Goal: Task Accomplishment & Management: Complete application form

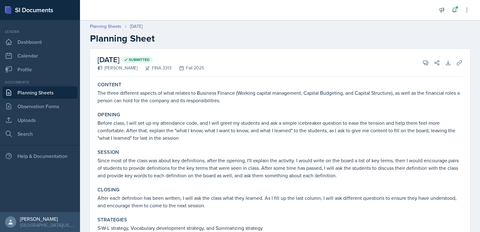
click at [47, 98] on link "Planning Sheets" at bounding box center [39, 92] width 75 height 12
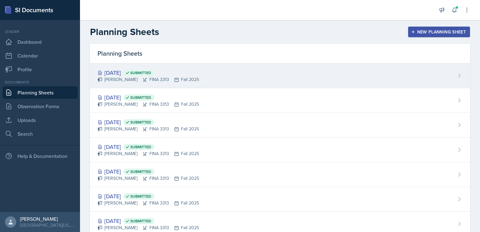
click at [117, 73] on div "[DATE] Submitted" at bounding box center [147, 72] width 101 height 8
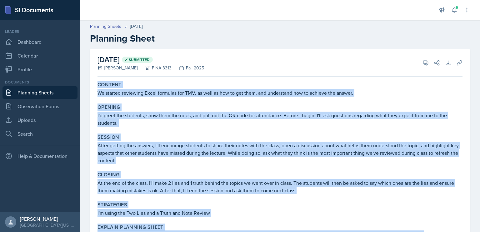
drag, startPoint x: 264, startPoint y: 204, endPoint x: 98, endPoint y: 83, distance: 205.6
click at [98, 83] on div "Content We started reviewing Excel formulas for TMV, as well as how to get them…" at bounding box center [279, 227] width 365 height 296
copy div "Content We started reviewing Excel formulas for TMV, as well as how to get them…"
click at [46, 91] on link "Planning Sheets" at bounding box center [39, 92] width 75 height 12
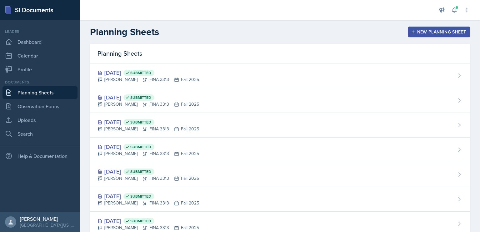
click at [430, 29] on div "New Planning Sheet" at bounding box center [439, 31] width 54 height 5
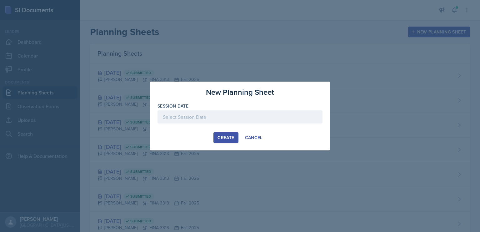
click at [231, 115] on div at bounding box center [239, 116] width 165 height 13
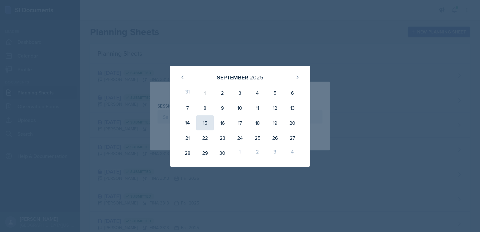
click at [207, 123] on div "15" at bounding box center [204, 122] width 17 height 15
type input "[DATE]"
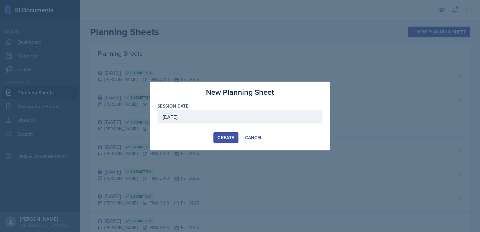
click at [230, 141] on button "Create" at bounding box center [225, 137] width 25 height 11
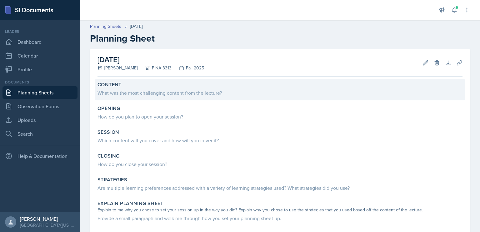
click at [170, 93] on div "What was the most challenging content from the lecture?" at bounding box center [279, 92] width 365 height 7
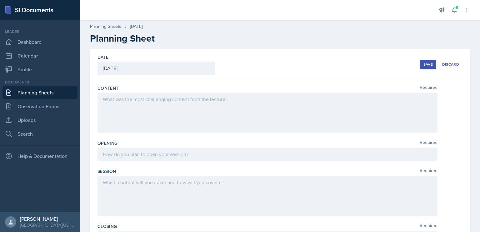
click at [168, 103] on div at bounding box center [267, 112] width 340 height 40
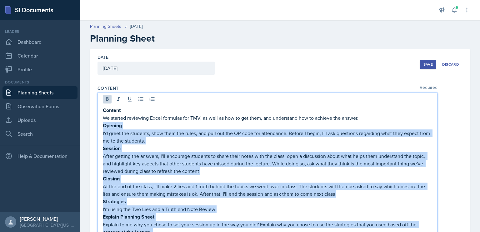
drag, startPoint x: 260, startPoint y: 159, endPoint x: 103, endPoint y: 126, distance: 160.0
click at [103, 126] on div "Content We started reviewing Excel formulas for TMV, as well as how to get them…" at bounding box center [267, 223] width 329 height 235
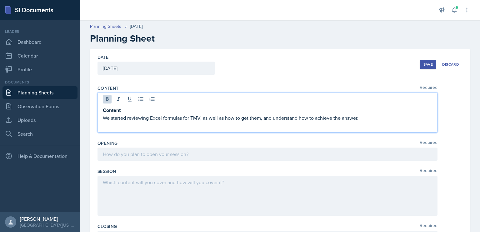
click at [125, 111] on p "Content" at bounding box center [267, 110] width 329 height 8
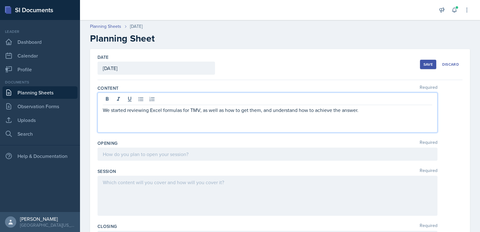
click at [189, 108] on p "We started reviewing Excel formulas for TMV, as well as how to get them, and un…" at bounding box center [267, 109] width 329 height 7
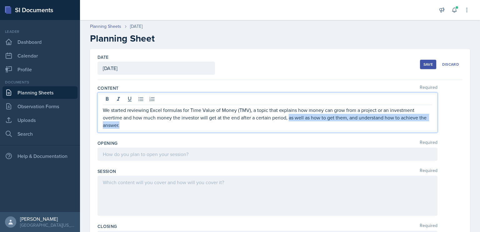
drag, startPoint x: 235, startPoint y: 127, endPoint x: 287, endPoint y: 118, distance: 53.0
click at [287, 118] on p "We started reviewing Excel formulas for Time Value of Money (TMV), a topic that…" at bounding box center [267, 117] width 329 height 22
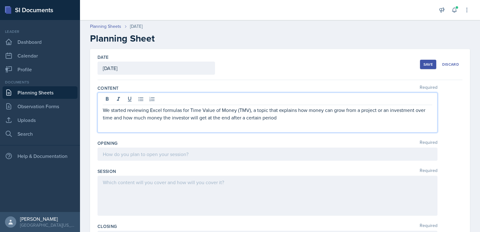
click at [296, 118] on p "We started reviewing Excel formulas for Time Value of Money (TMV), a topic that…" at bounding box center [267, 113] width 329 height 15
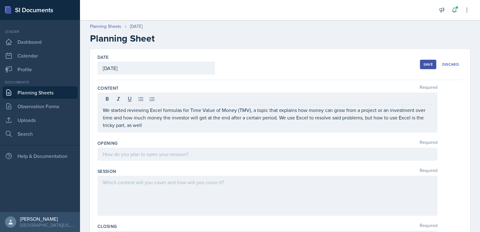
click at [156, 130] on div "We started reviewing Excel formulas for Time Value of Money (TMV), a topic that…" at bounding box center [267, 112] width 340 height 40
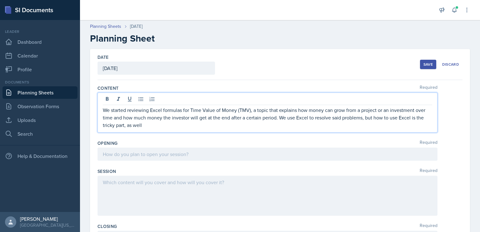
click at [169, 123] on p "We started reviewing Excel formulas for Time Value of Money (TMV), a topic that…" at bounding box center [267, 117] width 329 height 22
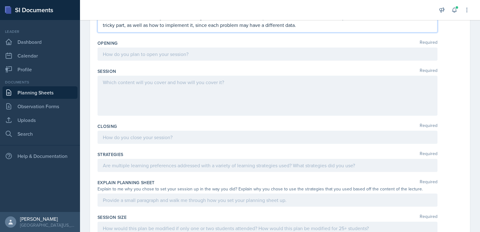
click at [161, 54] on p at bounding box center [267, 53] width 329 height 7
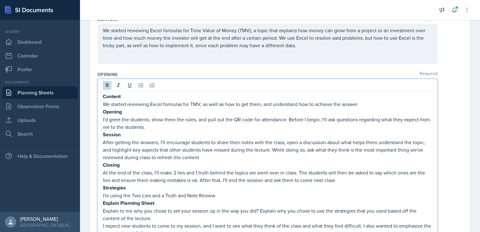
scroll to position [88, 0]
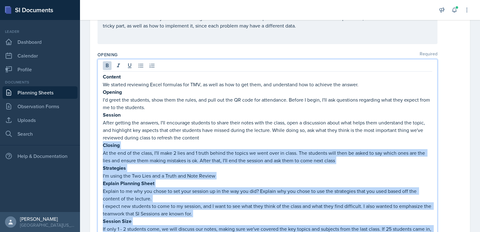
drag, startPoint x: 265, startPoint y: 152, endPoint x: 104, endPoint y: 141, distance: 161.5
click at [104, 141] on div "Content We started reviewing Excel formulas for TMV, as well as how to get them…" at bounding box center [267, 187] width 329 height 228
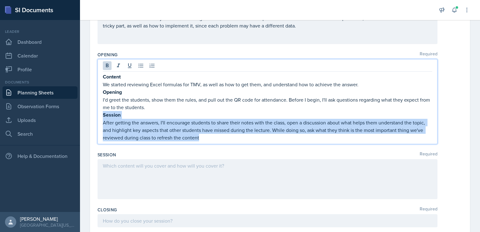
drag, startPoint x: 205, startPoint y: 135, endPoint x: 101, endPoint y: 115, distance: 105.7
click at [101, 115] on div "Content We started reviewing Excel formulas for TMV, as well as how to get them…" at bounding box center [267, 101] width 340 height 85
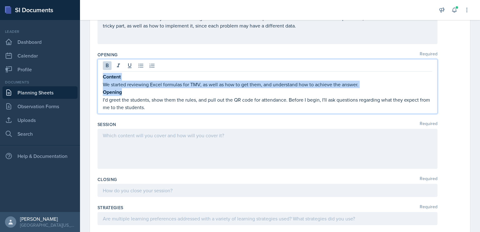
drag, startPoint x: 137, startPoint y: 88, endPoint x: 97, endPoint y: 74, distance: 42.0
click at [97, 74] on div "Content We started reviewing Excel formulas for TMV, as well as how to get them…" at bounding box center [267, 86] width 340 height 55
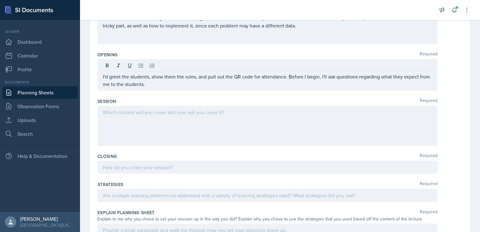
click at [200, 98] on div "Session Required" at bounding box center [279, 101] width 365 height 6
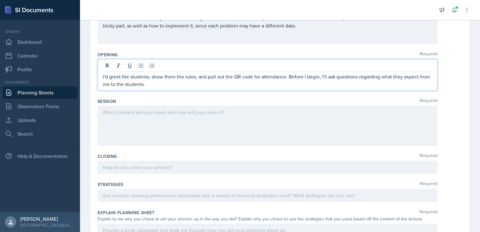
click at [170, 71] on div "I'd greet the students, show them the rules, and pull out the QR code for atten…" at bounding box center [267, 75] width 340 height 32
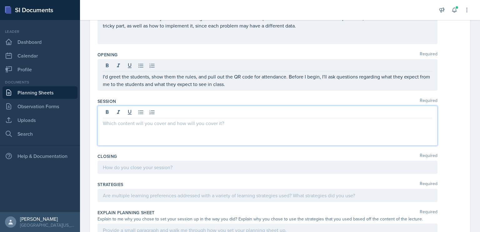
click at [206, 108] on div at bounding box center [267, 126] width 340 height 40
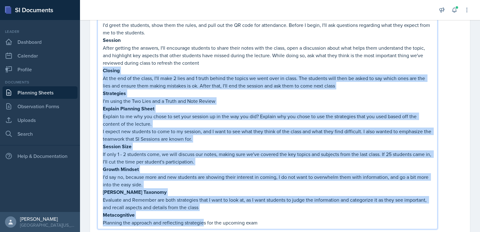
scroll to position [209, 0]
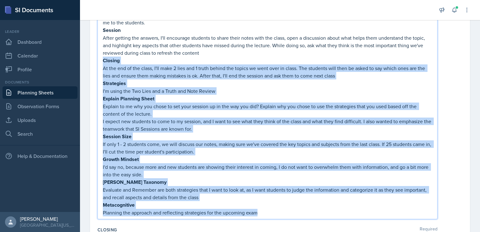
drag, startPoint x: 103, startPoint y: 78, endPoint x: 295, endPoint y: 210, distance: 232.7
click at [295, 210] on div "Content We started reviewing Excel formulas for TMV, as well as how to get them…" at bounding box center [267, 102] width 329 height 228
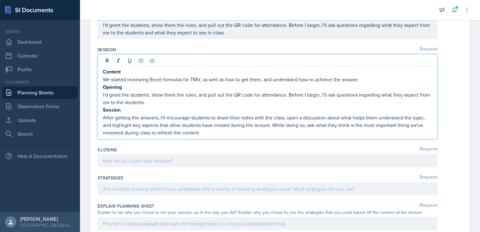
scroll to position [129, 0]
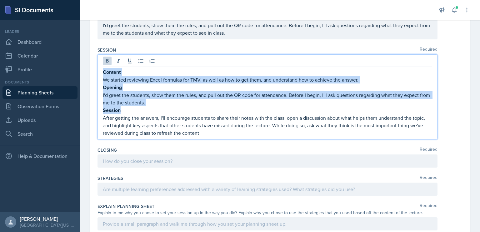
drag, startPoint x: 152, startPoint y: 109, endPoint x: 98, endPoint y: 70, distance: 66.6
click at [98, 70] on div "Content We started reviewing Excel formulas for TMV, as well as how to get them…" at bounding box center [267, 96] width 340 height 85
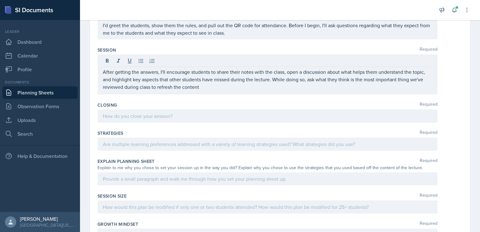
click at [287, 92] on div "After getting the answers, I'll encourage students to share their notes with th…" at bounding box center [267, 74] width 340 height 40
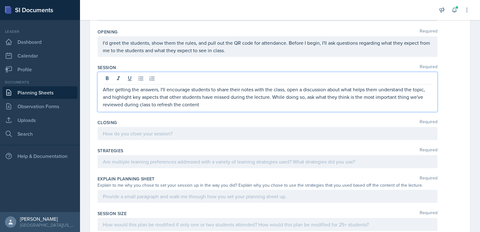
scroll to position [111, 0]
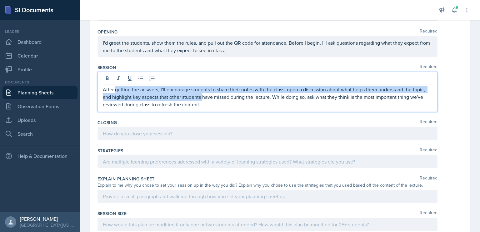
paste div
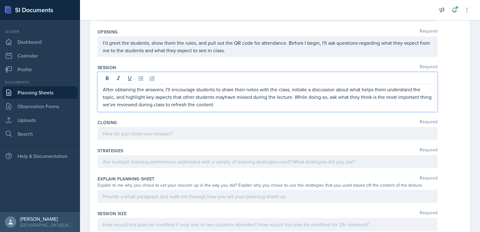
click at [165, 88] on p "After obtaining the answers, I'll encourage students to share their notes with …" at bounding box center [267, 97] width 329 height 22
click at [162, 88] on p "After obtaining the answers, I'll encourage students to share their notes with …" at bounding box center [267, 97] width 329 height 22
click at [188, 90] on p "After obtaining the answers from the Opening, the Sessi, I'll encourage student…" at bounding box center [267, 97] width 329 height 22
click at [214, 89] on p "After obtaining the answers from the opening, the Sessi, I'll encourage student…" at bounding box center [267, 97] width 329 height 22
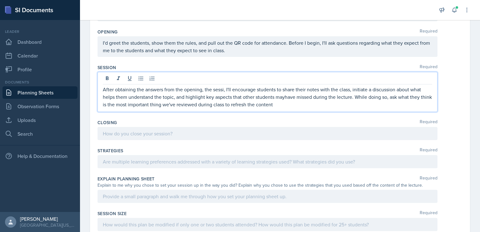
click at [225, 91] on p "After obtaining the answers from the opening, the sessi, I'll encourage student…" at bounding box center [267, 97] width 329 height 22
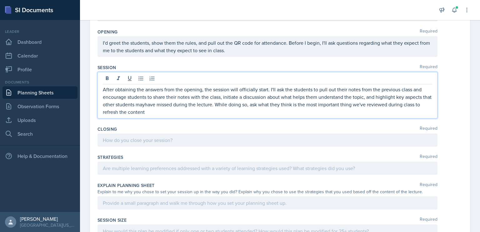
click at [146, 98] on p "After obtaining the answers from the opening, the session will officially start…" at bounding box center [267, 101] width 329 height 30
click at [174, 105] on p "After obtaining the answers from the opening, the session will officially start…" at bounding box center [267, 101] width 329 height 30
click at [184, 105] on p "After obtaining the answers from the opening, the session will officially start…" at bounding box center [267, 101] width 329 height 30
click at [195, 112] on p "After obtaining the answers from the opening, the session will officially start…" at bounding box center [267, 101] width 329 height 30
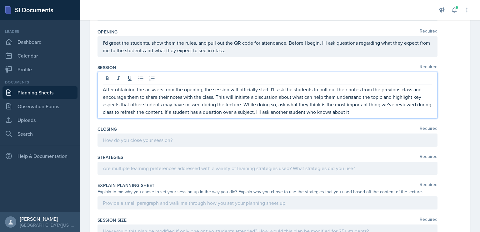
click at [373, 111] on p "After obtaining the answers from the opening, the session will officially start…" at bounding box center [267, 101] width 329 height 30
click at [380, 110] on p "After obtaining the answers from the opening, the session will officially start…" at bounding box center [267, 101] width 329 height 30
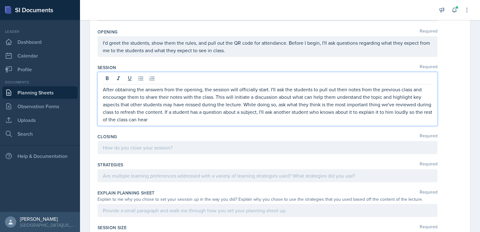
click at [269, 145] on div at bounding box center [267, 147] width 340 height 13
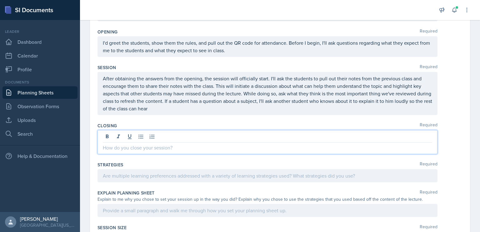
scroll to position [100, 0]
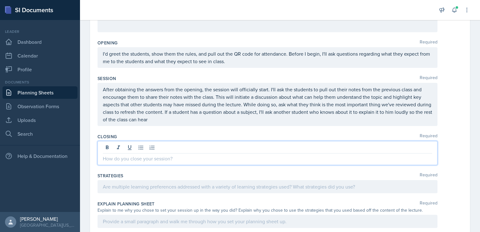
click at [43, 95] on link "Planning Sheets" at bounding box center [39, 92] width 75 height 12
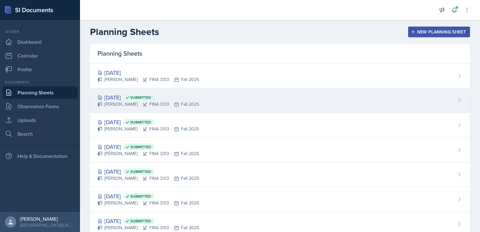
click at [200, 99] on div "[DATE] Submitted [PERSON_NAME] FINA 3313 Fall 2025" at bounding box center [280, 100] width 380 height 25
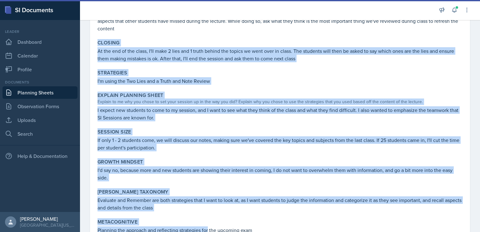
scroll to position [158, 0]
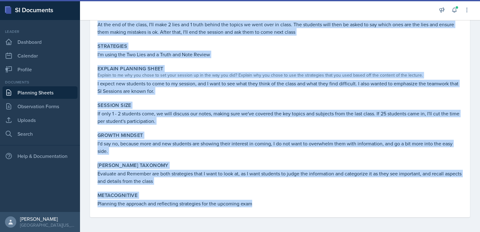
drag, startPoint x: 97, startPoint y: 41, endPoint x: 263, endPoint y: 232, distance: 252.6
click at [263, 231] on div "[DATE] Submitted [PERSON_NAME] FINA 3313 Fall 2025 View Comments Comments Send …" at bounding box center [280, 61] width 400 height 341
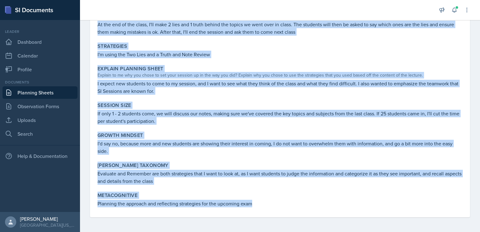
copy div "Closing At the end of the class, I'll make 2 lies and 1 truth behind the topics…"
click at [42, 96] on link "Planning Sheets" at bounding box center [39, 92] width 75 height 12
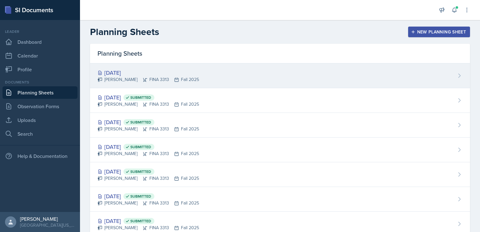
click at [195, 81] on div "[DATE] [PERSON_NAME] FINA 3313 Fall 2025" at bounding box center [280, 75] width 380 height 25
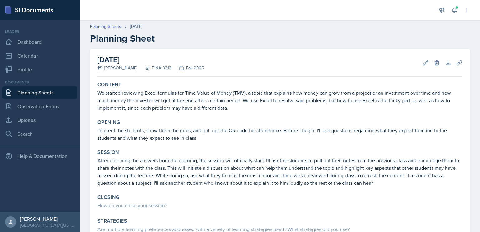
scroll to position [87, 0]
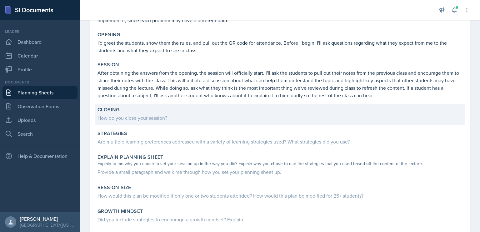
click at [201, 114] on div "How do you close your session?" at bounding box center [279, 117] width 365 height 7
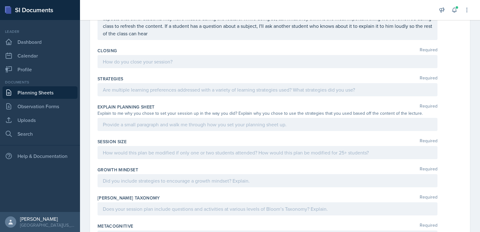
click at [165, 62] on p at bounding box center [267, 61] width 329 height 7
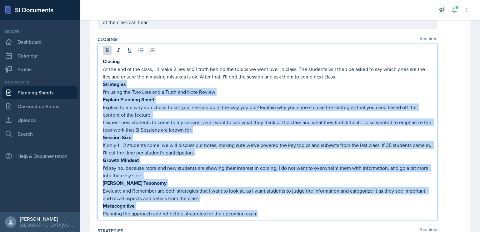
drag, startPoint x: 103, startPoint y: 81, endPoint x: 293, endPoint y: 214, distance: 231.6
click at [293, 214] on div "Closing At the end of the class, I'll make 2 lies and 1 truth behind the topics…" at bounding box center [267, 132] width 340 height 176
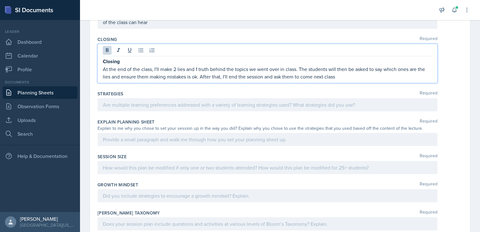
click at [120, 61] on p "Closing" at bounding box center [267, 61] width 329 height 8
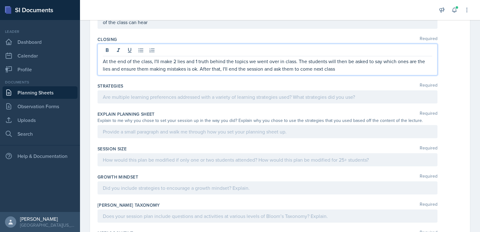
click at [150, 61] on p "At the end of the class, I'll make 2 lies and 1 truth behind the topics we went…" at bounding box center [267, 64] width 329 height 15
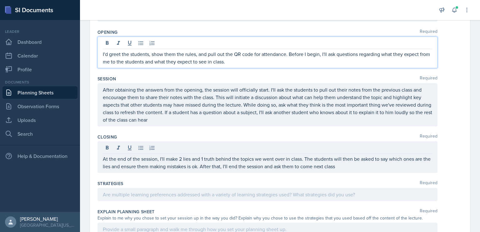
click at [259, 50] on p "I'd greet the students, show them the rules, and pull out the QR code for atten…" at bounding box center [267, 57] width 329 height 15
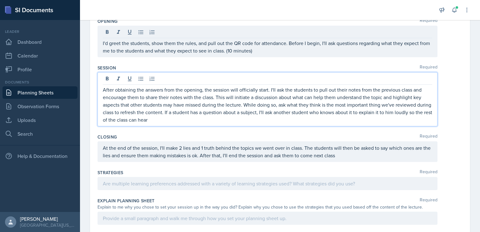
click at [197, 108] on p "After obtaining the answers from the opening, the session will officially start…" at bounding box center [267, 104] width 329 height 37
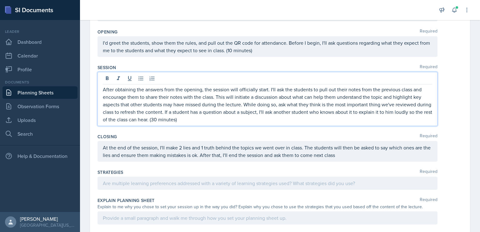
click at [364, 156] on p "At the end of the session, I'll make 2 lies and 1 truth behind the topics we we…" at bounding box center [267, 151] width 329 height 15
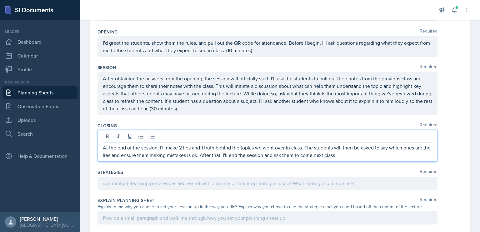
scroll to position [100, 0]
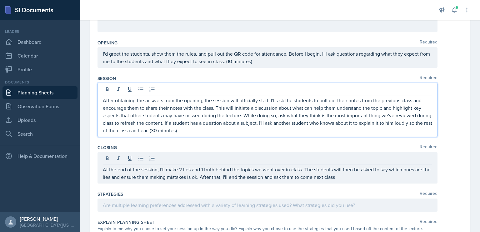
click at [181, 118] on p "After obtaining the answers from the opening, the session will officially start…" at bounding box center [267, 114] width 329 height 37
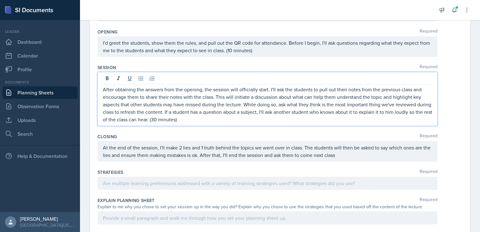
click at [367, 158] on div "At the end of the session, I'll make 2 lies and 1 truth behind the topics we we…" at bounding box center [267, 151] width 340 height 21
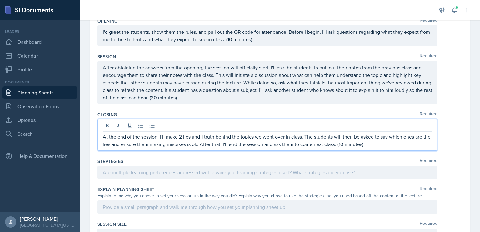
scroll to position [185, 0]
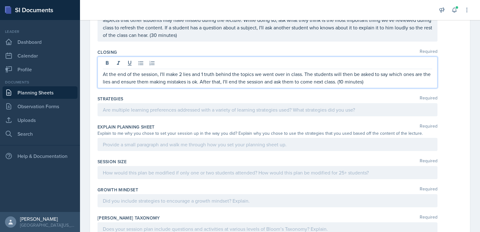
click at [212, 107] on p at bounding box center [267, 109] width 329 height 7
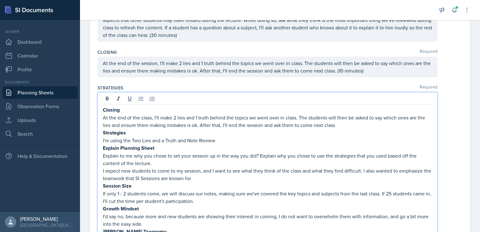
scroll to position [217, 0]
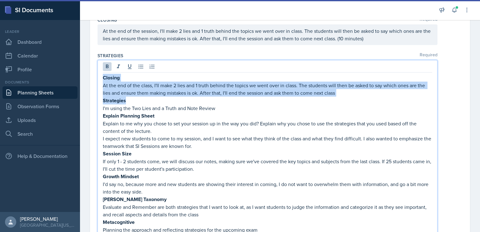
drag, startPoint x: 128, startPoint y: 102, endPoint x: 100, endPoint y: 78, distance: 37.9
click at [100, 78] on div "Closing At the end of the class, I'll make 2 lies and 1 truth behind the topics…" at bounding box center [267, 148] width 340 height 176
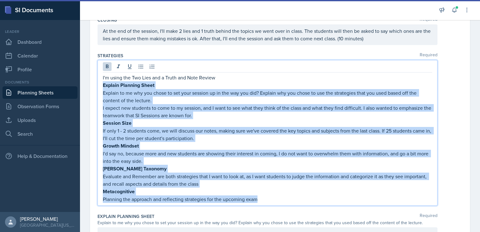
drag, startPoint x: 103, startPoint y: 84, endPoint x: 288, endPoint y: 210, distance: 224.2
click at [288, 210] on div "Content Required We started reviewing Excel formulas for Time Value of Money (T…" at bounding box center [279, 112] width 365 height 499
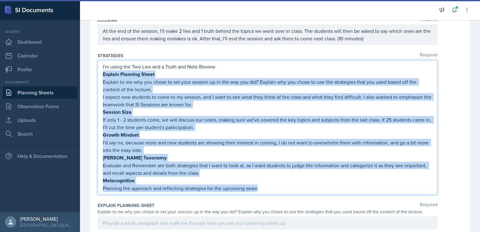
scroll to position [206, 0]
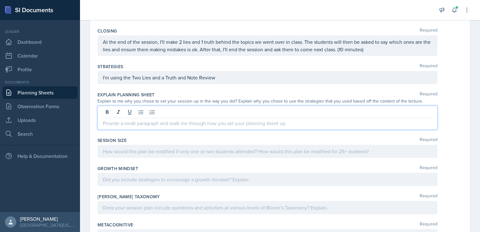
click at [206, 109] on div at bounding box center [267, 118] width 340 height 24
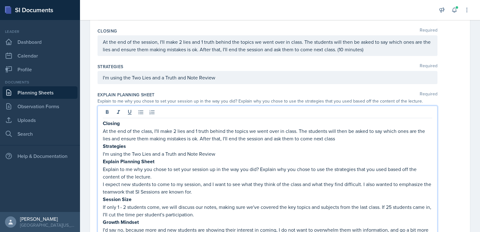
scroll to position [251, 0]
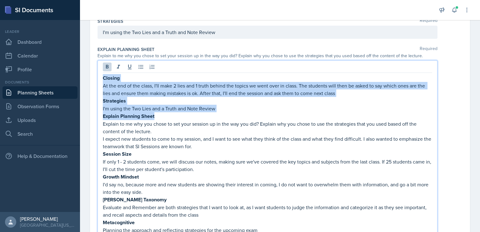
drag, startPoint x: 170, startPoint y: 116, endPoint x: 101, endPoint y: 75, distance: 80.5
click at [101, 75] on div "Closing At the end of the class, I'll make 2 lies and 1 truth behind the topics…" at bounding box center [267, 148] width 340 height 176
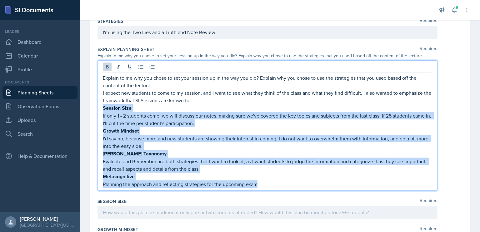
drag, startPoint x: 103, startPoint y: 106, endPoint x: 271, endPoint y: 188, distance: 187.0
click at [271, 188] on div "Explain to me why you chose to set your session up in the way you did? Explain …" at bounding box center [267, 125] width 340 height 130
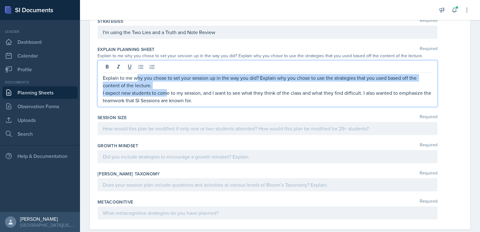
drag, startPoint x: 166, startPoint y: 88, endPoint x: 137, endPoint y: 77, distance: 31.0
click at [137, 77] on div "Explain to me why you chose to set your session up in the way you did? Explain …" at bounding box center [267, 89] width 329 height 30
click at [164, 83] on p "Explain to me why you chose to set your session up in the way you did? Explain …" at bounding box center [267, 81] width 329 height 15
drag, startPoint x: 157, startPoint y: 84, endPoint x: 102, endPoint y: 73, distance: 55.5
click at [103, 74] on p "Explain to me why you chose to set your session up in the way you did? Explain …" at bounding box center [267, 81] width 329 height 15
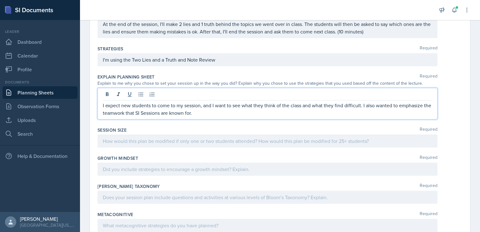
scroll to position [237, 0]
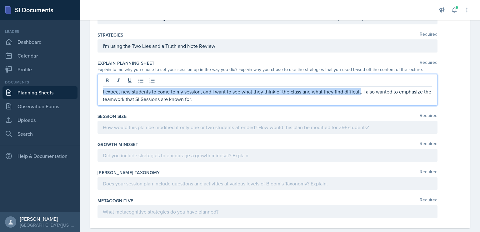
drag, startPoint x: 359, startPoint y: 91, endPoint x: 100, endPoint y: 84, distance: 259.9
click at [100, 84] on div "I expect new students to come to my session, and I want to see what they think …" at bounding box center [267, 90] width 340 height 32
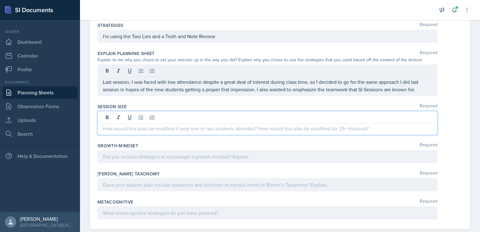
click at [193, 125] on p at bounding box center [267, 128] width 329 height 7
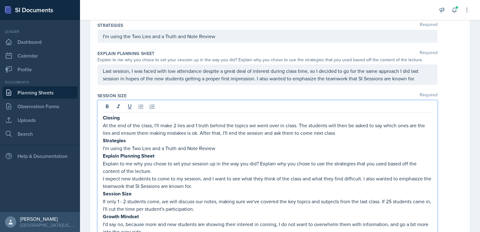
scroll to position [287, 0]
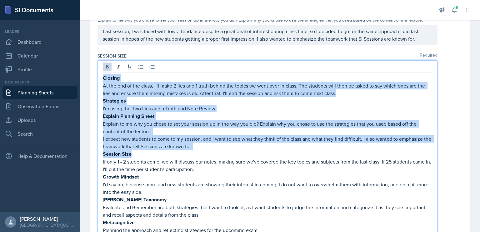
drag, startPoint x: 130, startPoint y: 152, endPoint x: 102, endPoint y: 78, distance: 79.2
click at [102, 78] on div "Closing At the end of the class, I'll make 2 lies and 1 truth behind the topics…" at bounding box center [267, 148] width 340 height 176
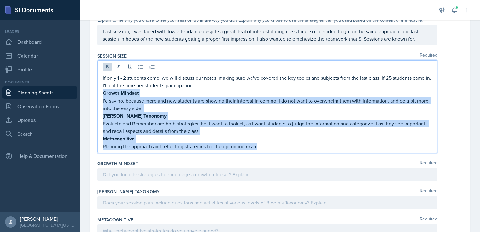
drag, startPoint x: 103, startPoint y: 90, endPoint x: 286, endPoint y: 150, distance: 192.5
click at [286, 150] on div "If only 1 - 2 students come, we will discuss our notes, making sure we've cover…" at bounding box center [267, 106] width 340 height 92
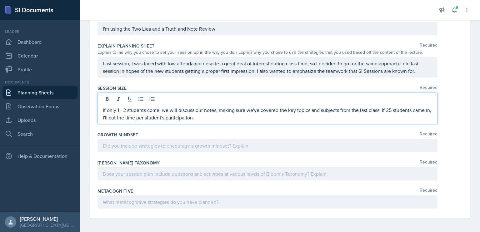
click at [254, 143] on p at bounding box center [267, 145] width 329 height 7
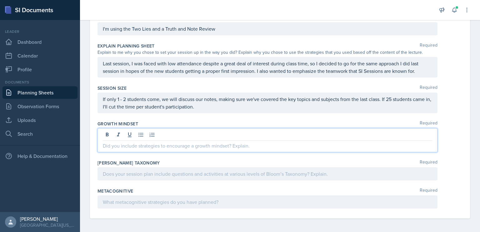
scroll to position [322, 0]
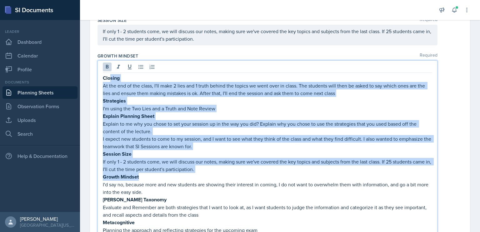
drag, startPoint x: 165, startPoint y: 174, endPoint x: 110, endPoint y: 76, distance: 112.0
click at [110, 76] on div "Closing At the end of the class, I'll make 2 lies and 1 truth behind the topics…" at bounding box center [267, 154] width 329 height 160
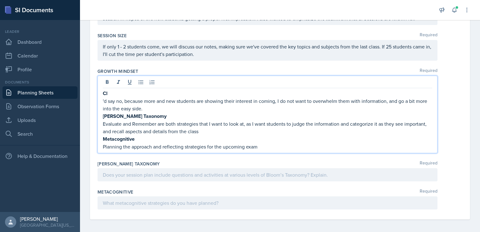
scroll to position [299, 0]
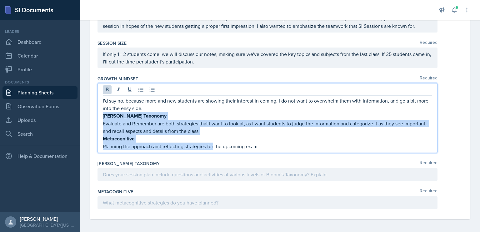
drag, startPoint x: 266, startPoint y: 150, endPoint x: 102, endPoint y: 117, distance: 167.4
click at [102, 117] on div "I'd say no, because more and new students are showing their interest in coming,…" at bounding box center [267, 118] width 340 height 70
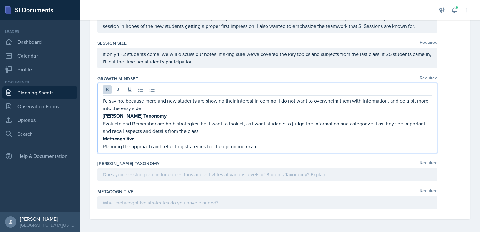
scroll to position [269, 0]
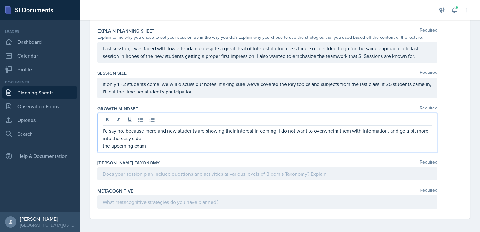
drag, startPoint x: 150, startPoint y: 146, endPoint x: 102, endPoint y: 143, distance: 47.5
click at [103, 143] on p "the upcoming exam" at bounding box center [267, 145] width 329 height 7
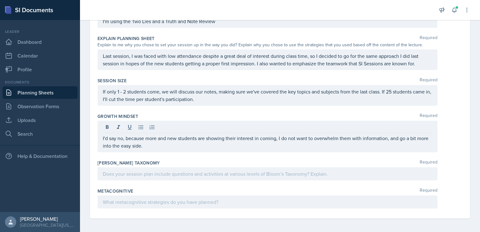
click at [122, 180] on div "[PERSON_NAME] Taxonomy Required" at bounding box center [279, 171] width 365 height 28
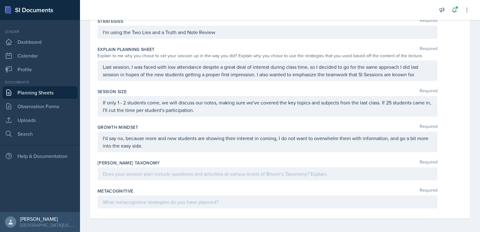
click at [126, 176] on div at bounding box center [267, 173] width 340 height 13
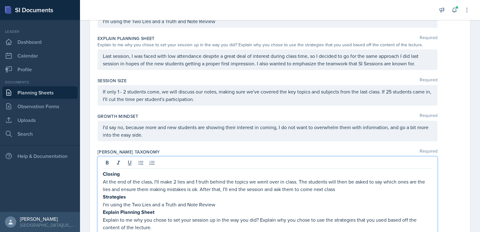
scroll to position [358, 0]
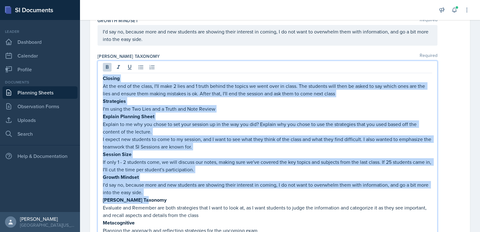
drag, startPoint x: 147, startPoint y: 194, endPoint x: 104, endPoint y: 73, distance: 128.8
click at [104, 74] on div "Closing At the end of the class, I'll make 2 lies and 1 truth behind the topics…" at bounding box center [267, 157] width 329 height 167
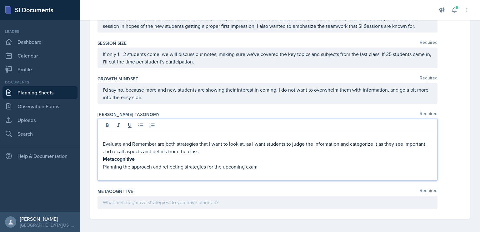
scroll to position [292, 0]
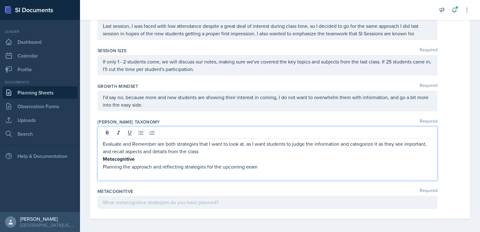
drag, startPoint x: 264, startPoint y: 168, endPoint x: 131, endPoint y: 167, distance: 133.0
click at [131, 167] on div "Evaluate and Remember are both strategies that I want to look at, as I want stu…" at bounding box center [267, 159] width 329 height 38
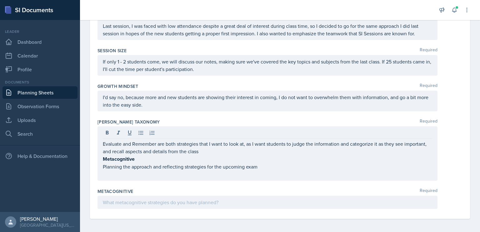
click at [120, 177] on div "Evaluate and Remember are both strategies that I want to look at, as I want stu…" at bounding box center [267, 153] width 340 height 54
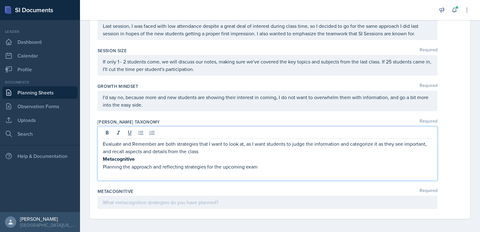
click at [119, 171] on p at bounding box center [267, 173] width 329 height 7
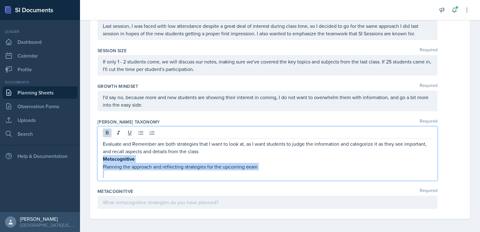
drag, startPoint x: 119, startPoint y: 171, endPoint x: 100, endPoint y: 157, distance: 23.7
click at [100, 157] on div "Evaluate and Remember are both strategies that I want to look at, as I want stu…" at bounding box center [267, 153] width 340 height 54
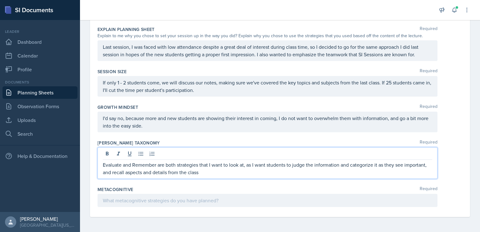
scroll to position [269, 0]
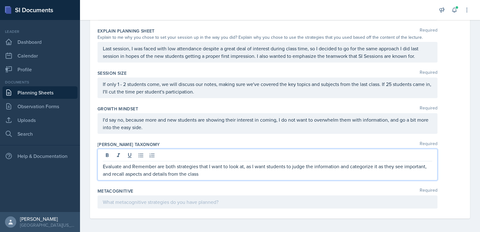
click at [124, 203] on p at bounding box center [267, 201] width 329 height 7
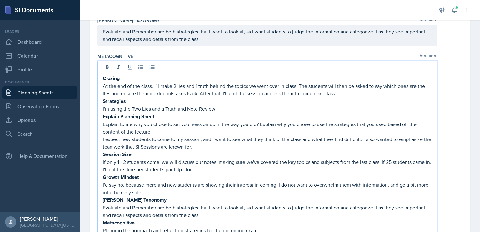
scroll to position [412, 0]
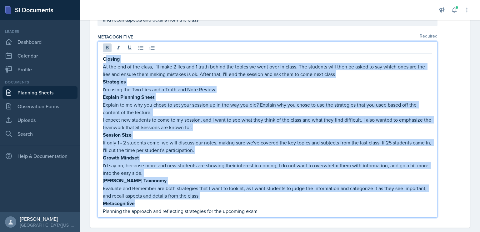
drag, startPoint x: 141, startPoint y: 201, endPoint x: 105, endPoint y: 58, distance: 147.3
click at [105, 58] on div "Closing At the end of the class, I'll make 2 lies and 1 truth behind the topics…" at bounding box center [267, 135] width 329 height 160
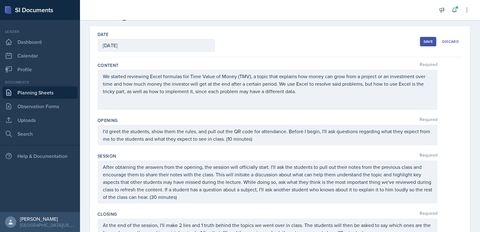
scroll to position [0, 0]
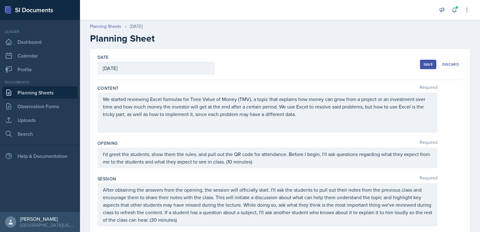
click at [423, 63] on div "Save" at bounding box center [427, 64] width 9 height 5
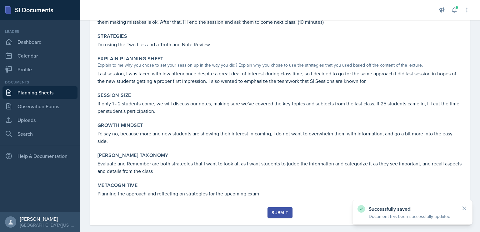
scroll to position [199, 0]
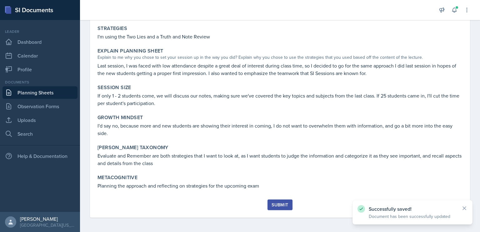
click at [278, 203] on div "Submit" at bounding box center [279, 204] width 17 height 5
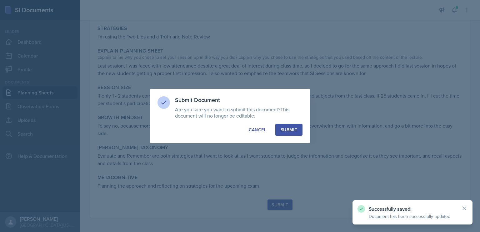
click at [293, 136] on div "Submit Document Are you sure you want to submit this document? This document wi…" at bounding box center [230, 116] width 160 height 54
click at [293, 131] on div "Submit" at bounding box center [288, 129] width 17 height 6
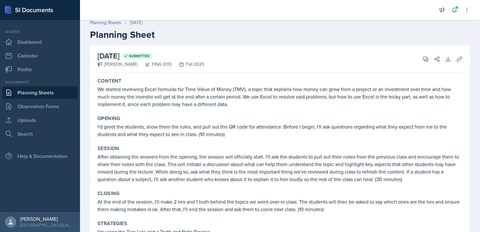
scroll to position [0, 0]
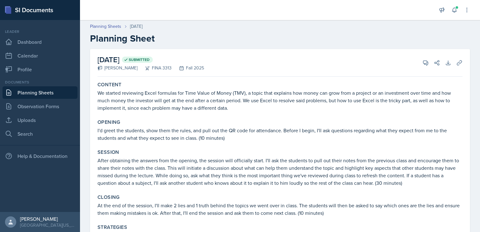
click at [58, 91] on link "Planning Sheets" at bounding box center [39, 92] width 75 height 12
